Goal: Find specific page/section: Find specific page/section

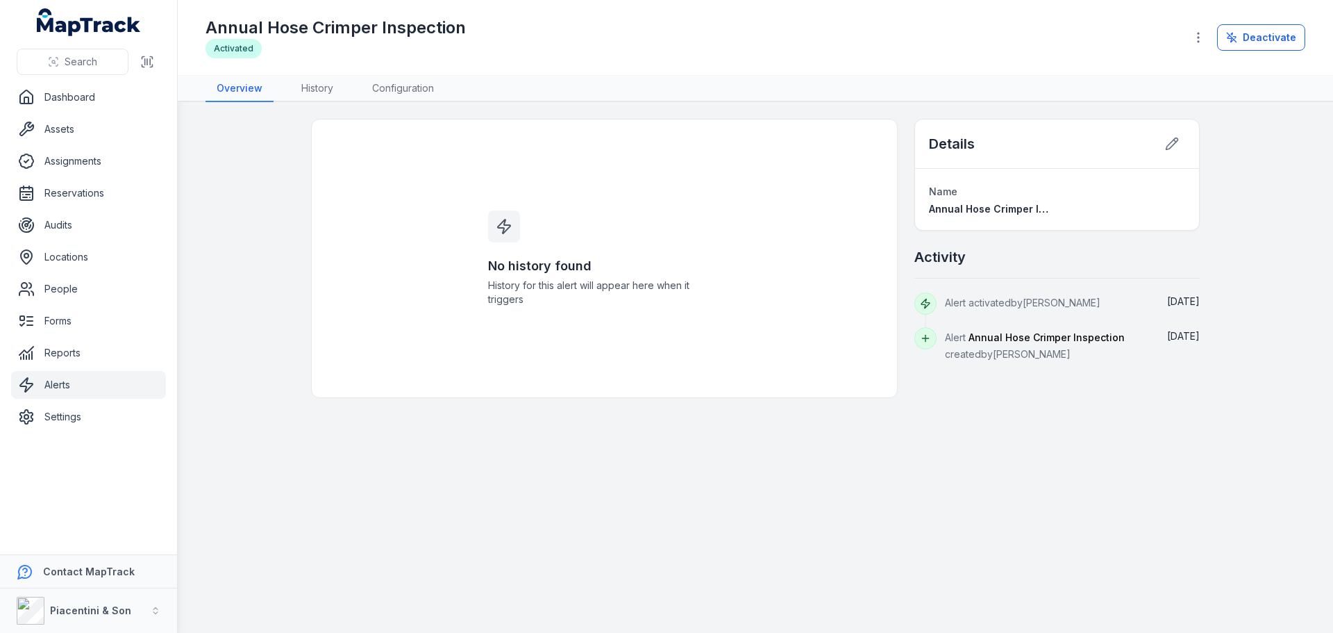
click at [679, 438] on main "No history found History for this alert will appear here when it triggers Detai…" at bounding box center [756, 367] width 1156 height 531
click at [89, 103] on link "Dashboard" at bounding box center [88, 97] width 155 height 28
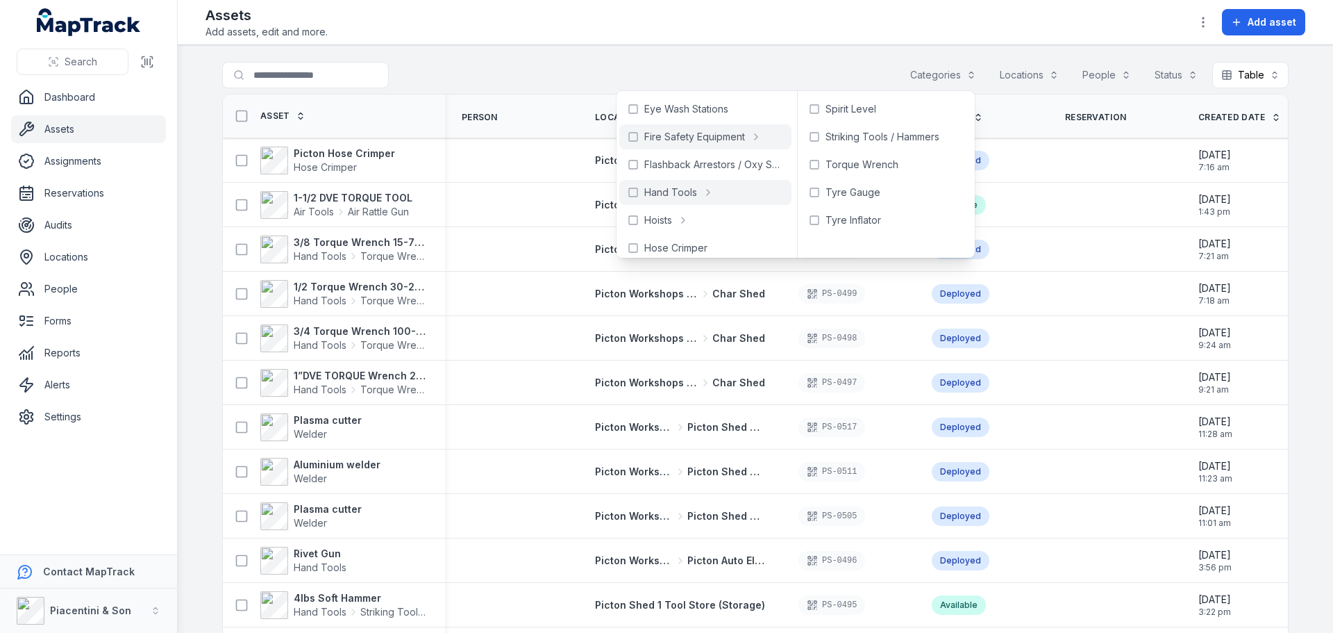
scroll to position [208, 0]
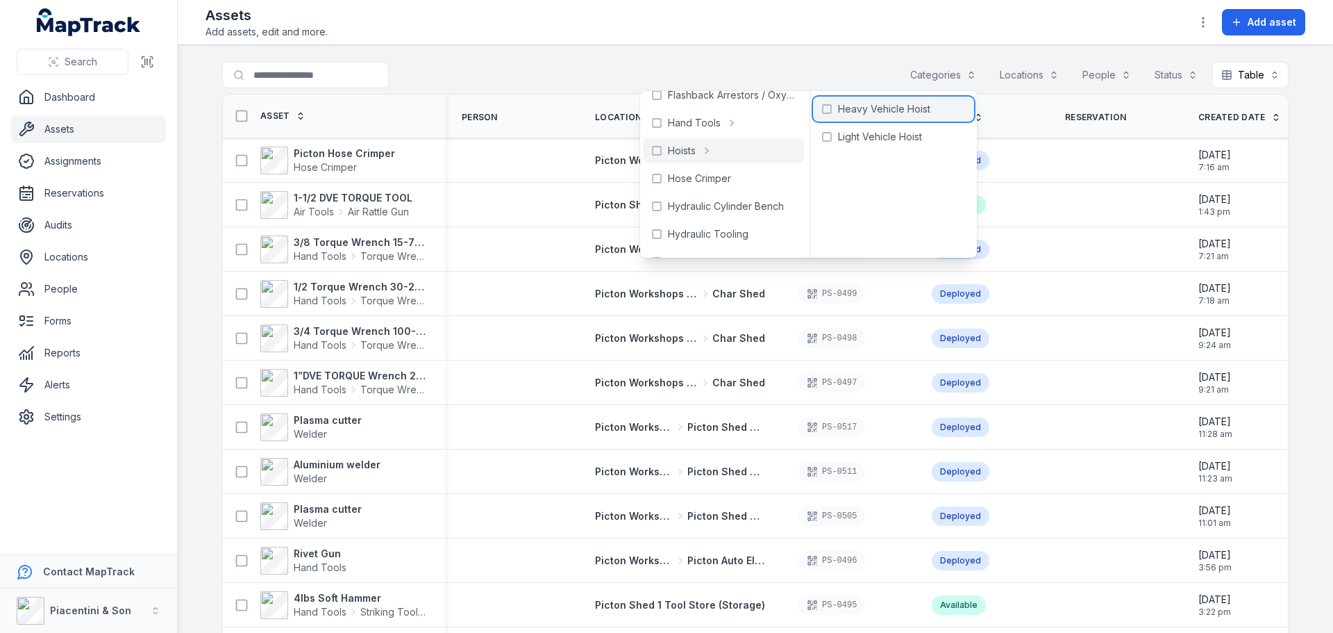
click at [909, 118] on div "Heavy Vehicle Hoist" at bounding box center [893, 109] width 161 height 25
click at [784, 61] on main "**********" at bounding box center [756, 339] width 1156 height 588
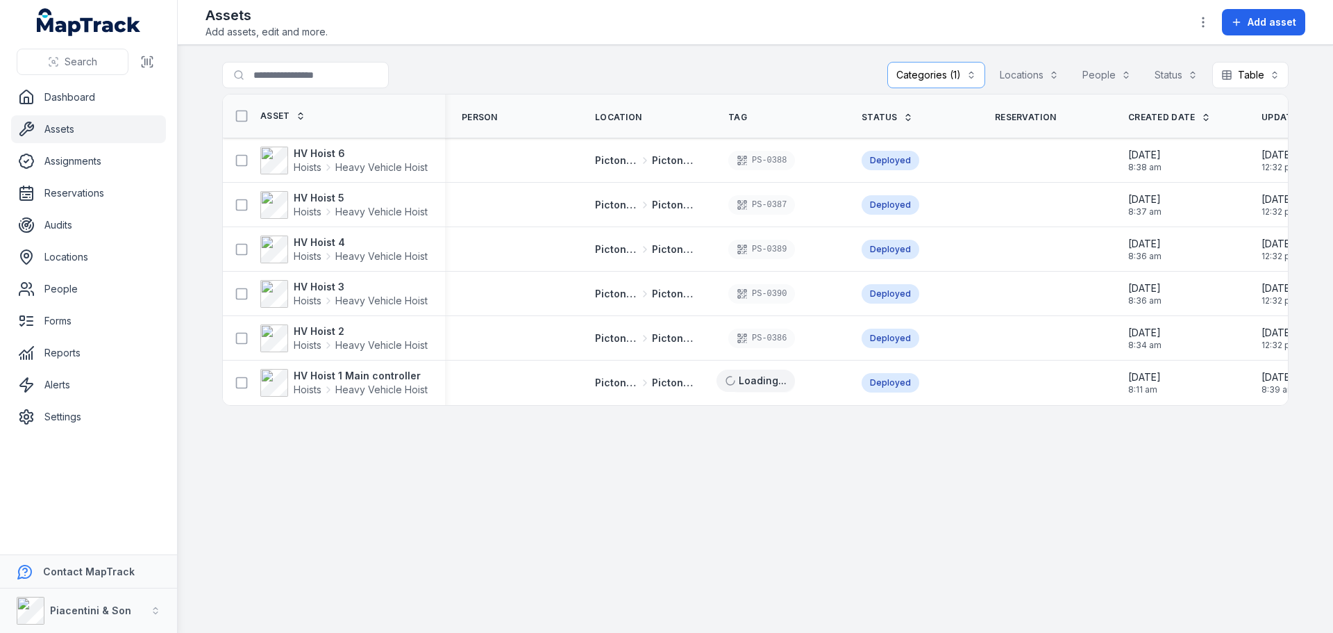
click at [474, 464] on main "**********" at bounding box center [756, 339] width 1156 height 588
click at [376, 388] on span "Heavy Vehicle Hoist" at bounding box center [381, 390] width 92 height 14
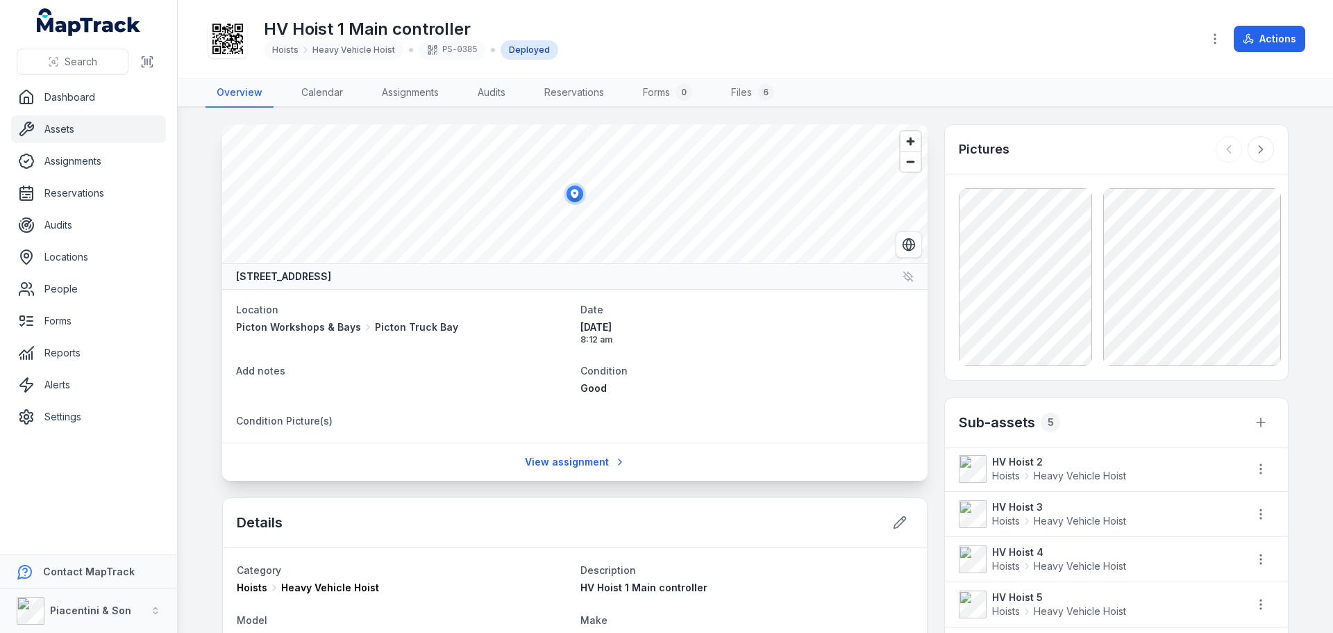
click at [469, 49] on div "PS-0385" at bounding box center [452, 49] width 67 height 19
click at [465, 49] on div "PS-0385" at bounding box center [452, 49] width 67 height 19
click at [462, 49] on div "PS-0385" at bounding box center [452, 49] width 67 height 19
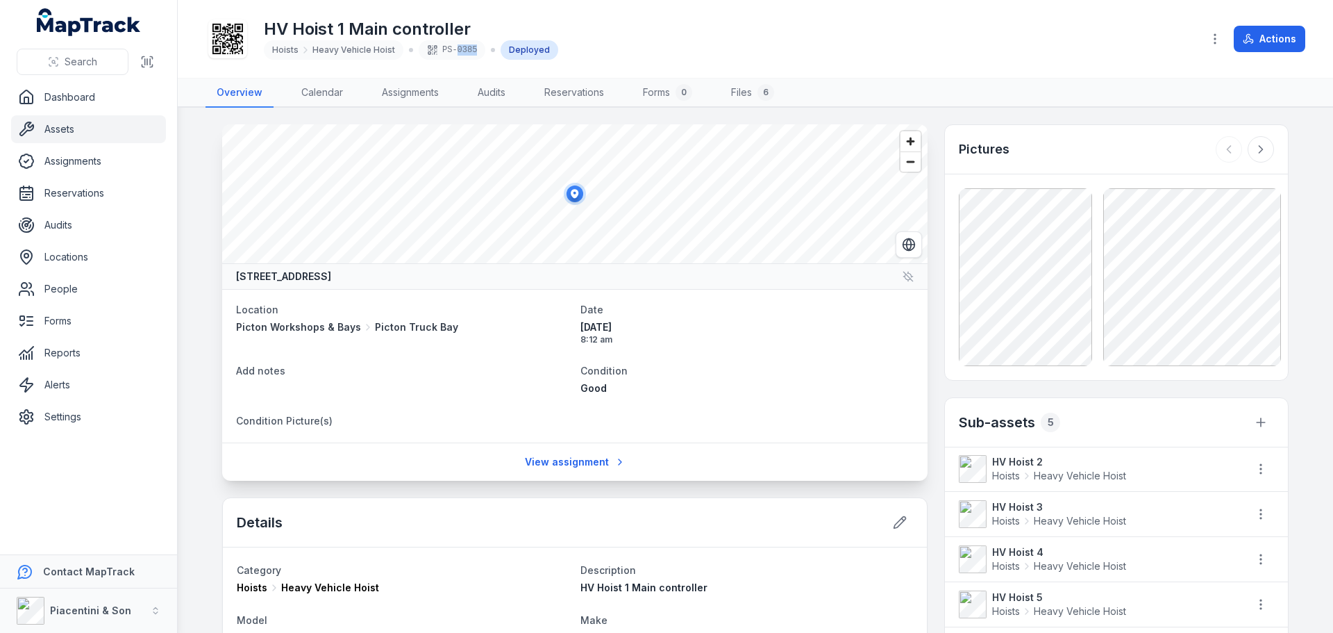
click at [457, 49] on div "PS-0385" at bounding box center [452, 49] width 67 height 19
drag, startPoint x: 438, startPoint y: 49, endPoint x: 494, endPoint y: 47, distance: 56.3
click at [494, 47] on span "Hoists Heavy Vehicle Hoist PS-0385 Deployed" at bounding box center [411, 49] width 294 height 19
copy span "PS-0385"
click at [715, 24] on div "HV Hoist 1 Main controller Hoists Heavy Vehicle Hoist PS-0385 Deployed" at bounding box center [698, 39] width 985 height 44
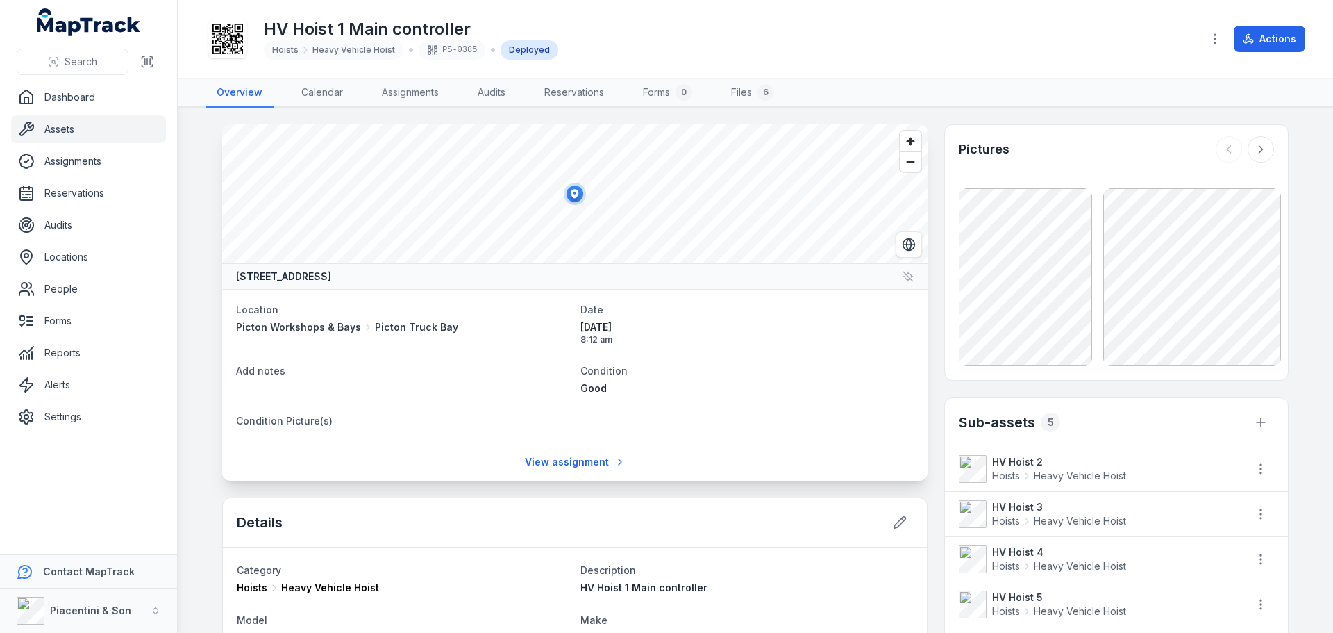
click at [343, 49] on span "Heavy Vehicle Hoist" at bounding box center [354, 49] width 83 height 11
copy span "Vehicle"
click at [738, 58] on div "HV Hoist 1 Main controller Hoists Heavy Vehicle Hoist PS-0385 Deployed" at bounding box center [698, 39] width 985 height 44
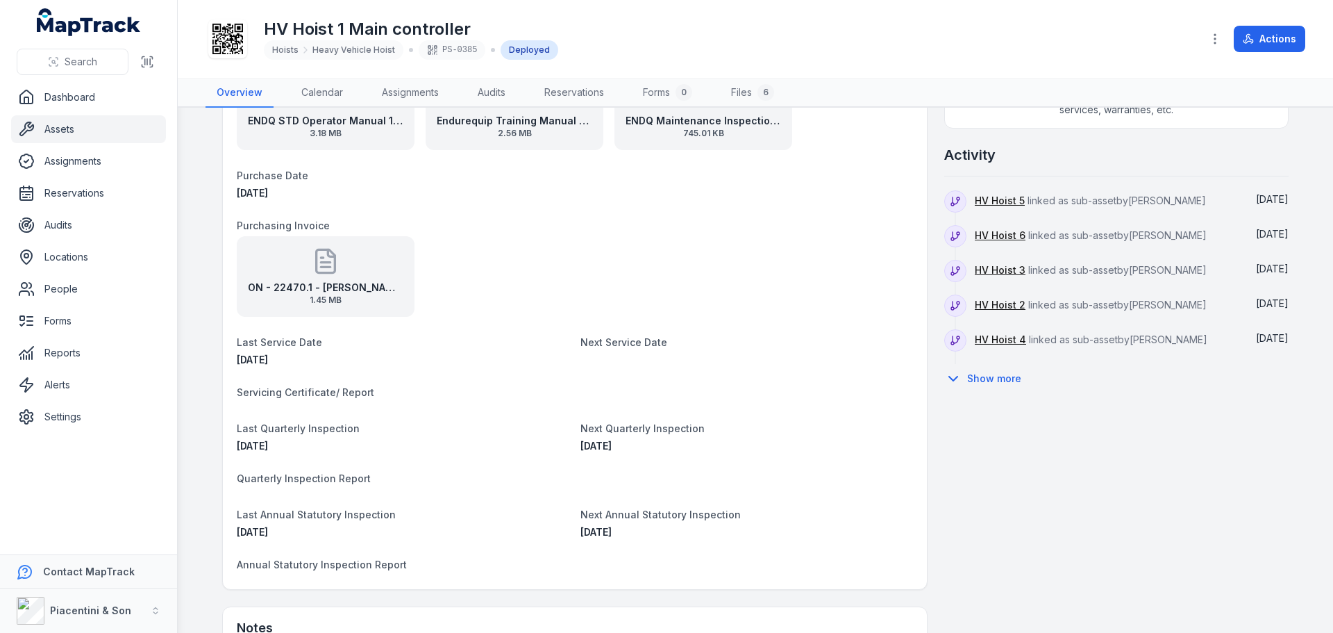
scroll to position [694, 0]
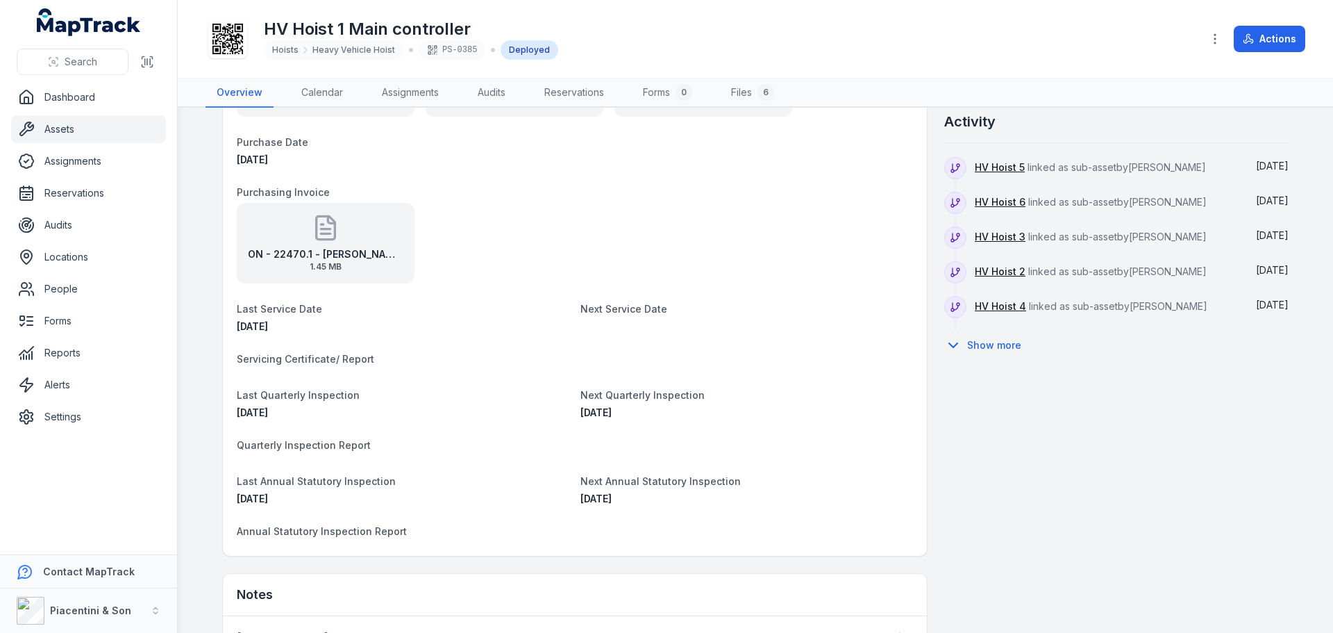
click at [594, 192] on dt "Purchasing Invoice" at bounding box center [575, 191] width 676 height 17
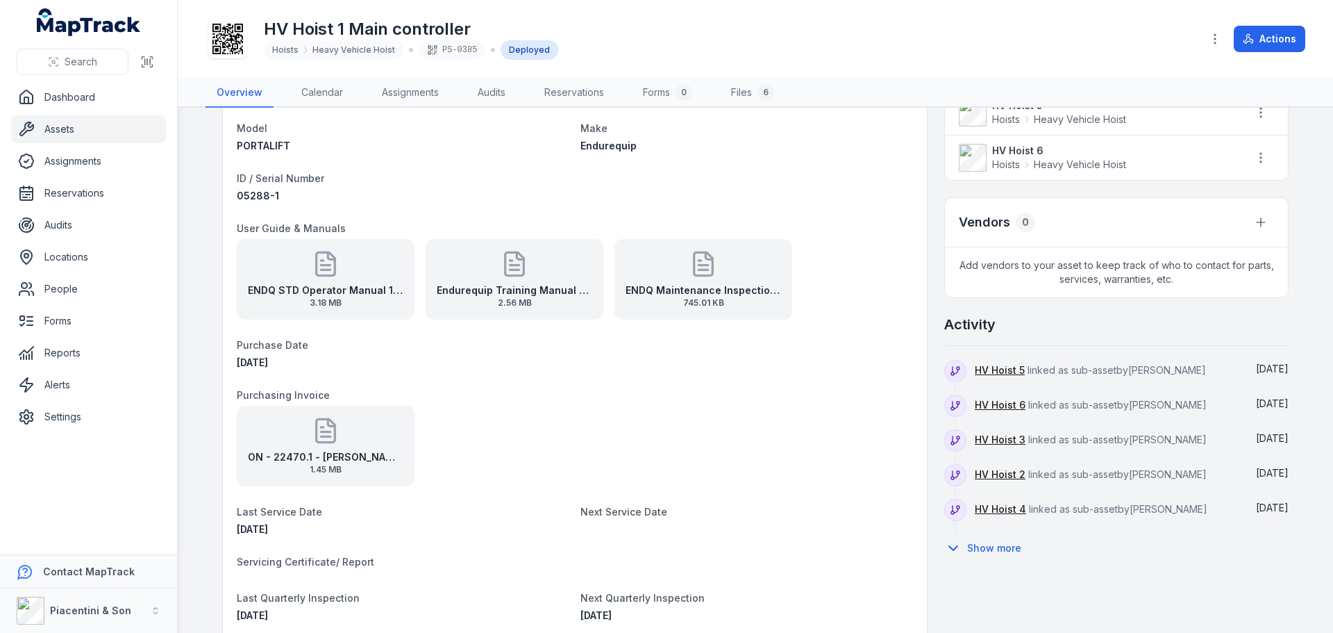
scroll to position [0, 0]
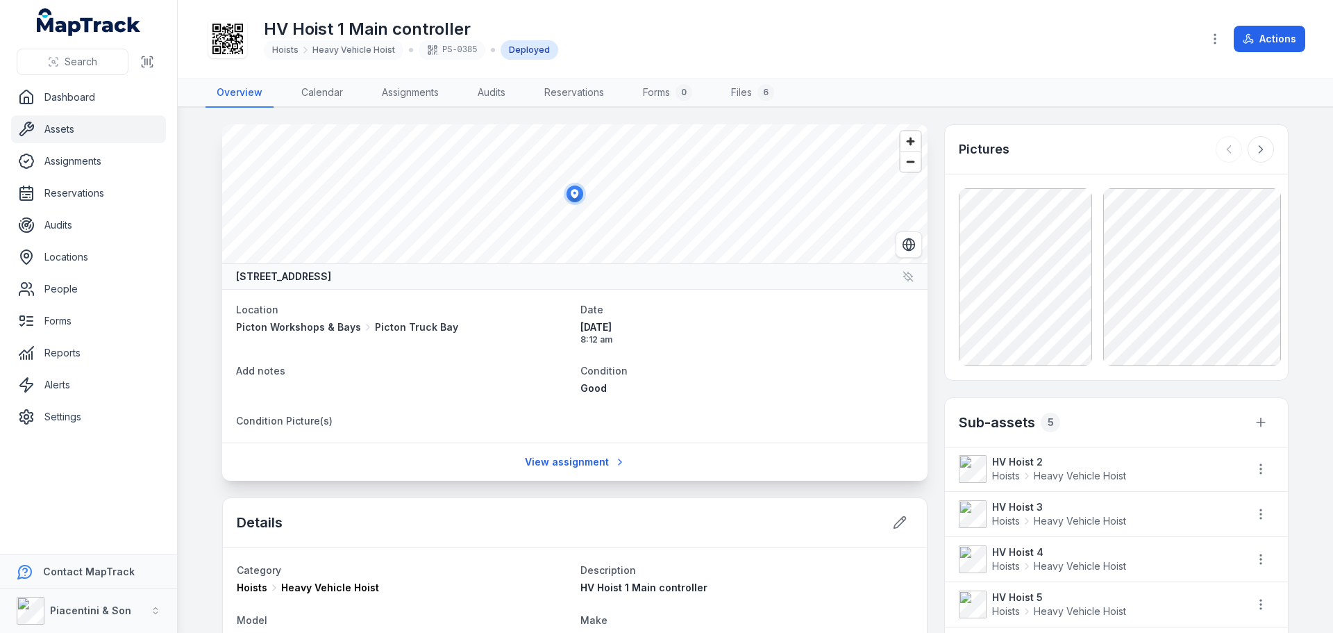
click at [112, 128] on link "Assets" at bounding box center [88, 129] width 155 height 28
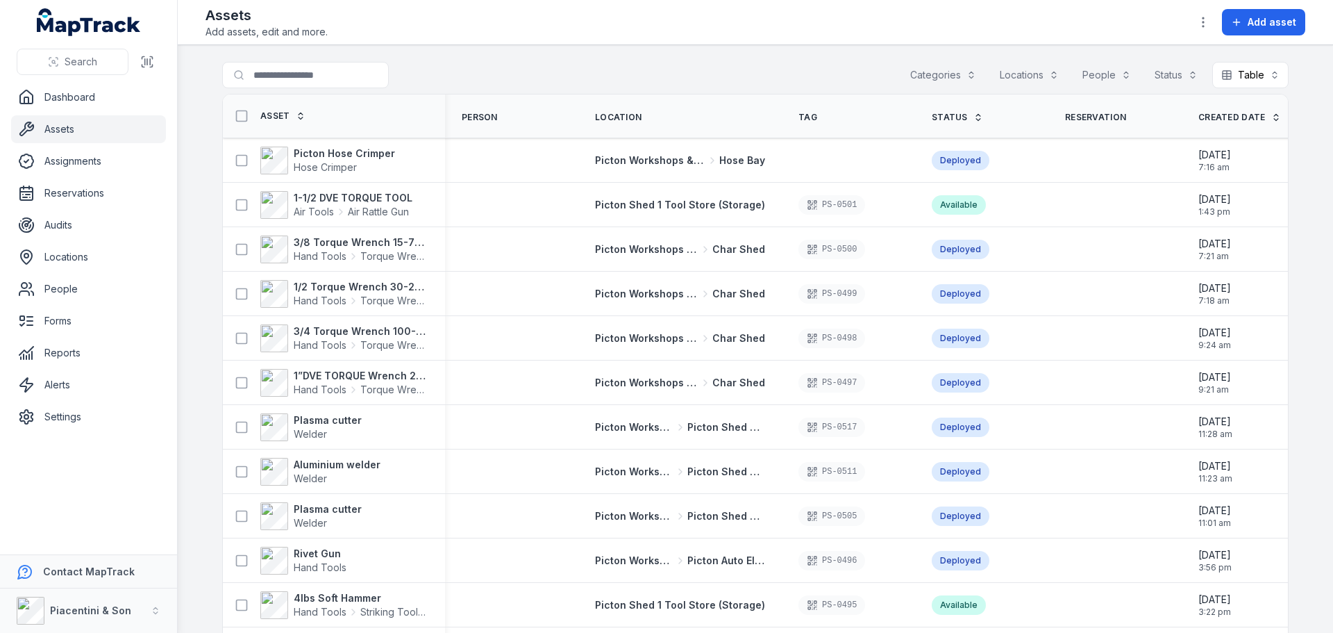
click at [794, 65] on div "Search for assets Categories Locations People Status Table *****" at bounding box center [755, 78] width 1067 height 32
click at [975, 32] on div "Assets Add assets, edit and more. Add asset" at bounding box center [756, 22] width 1100 height 33
click at [848, 67] on div "Search for assets Categories Locations People Status Table *****" at bounding box center [755, 78] width 1067 height 32
